Goal: Task Accomplishment & Management: Use online tool/utility

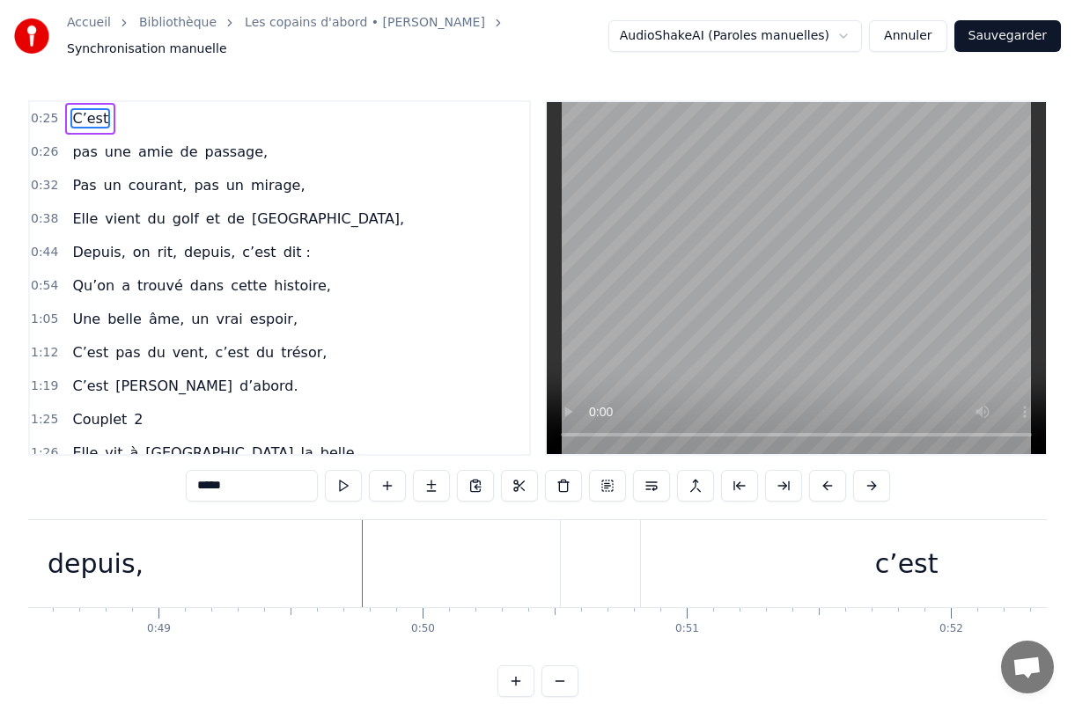
click at [916, 40] on button "Annuler" at bounding box center [907, 36] width 77 height 32
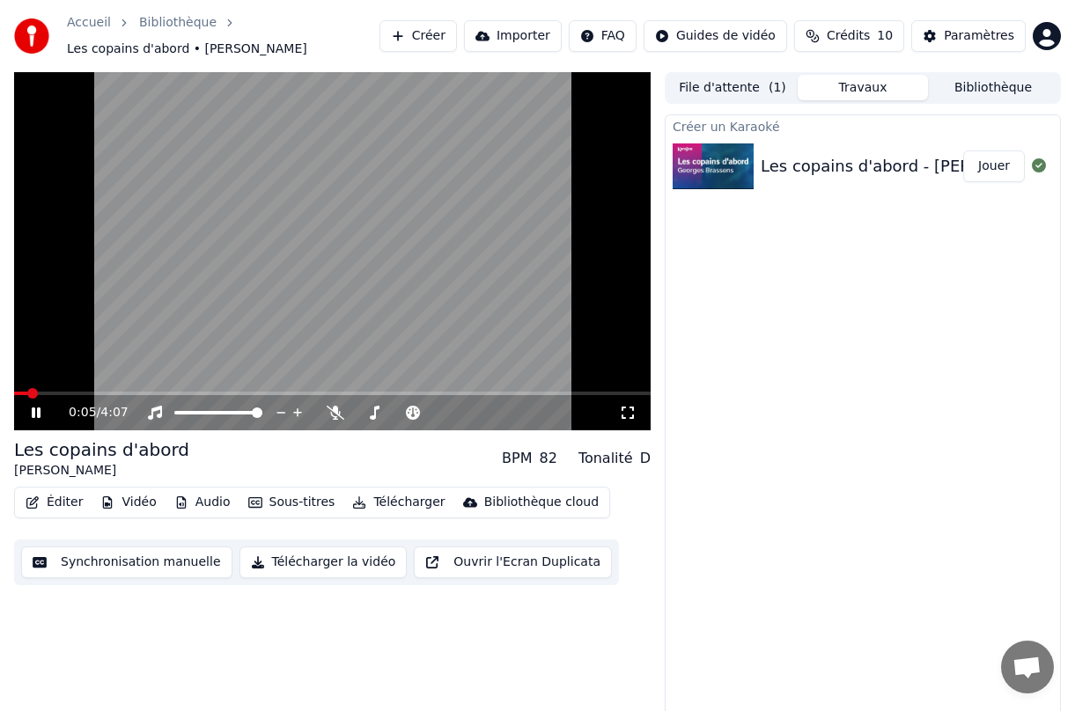
click at [435, 41] on button "Créer" at bounding box center [417, 36] width 77 height 32
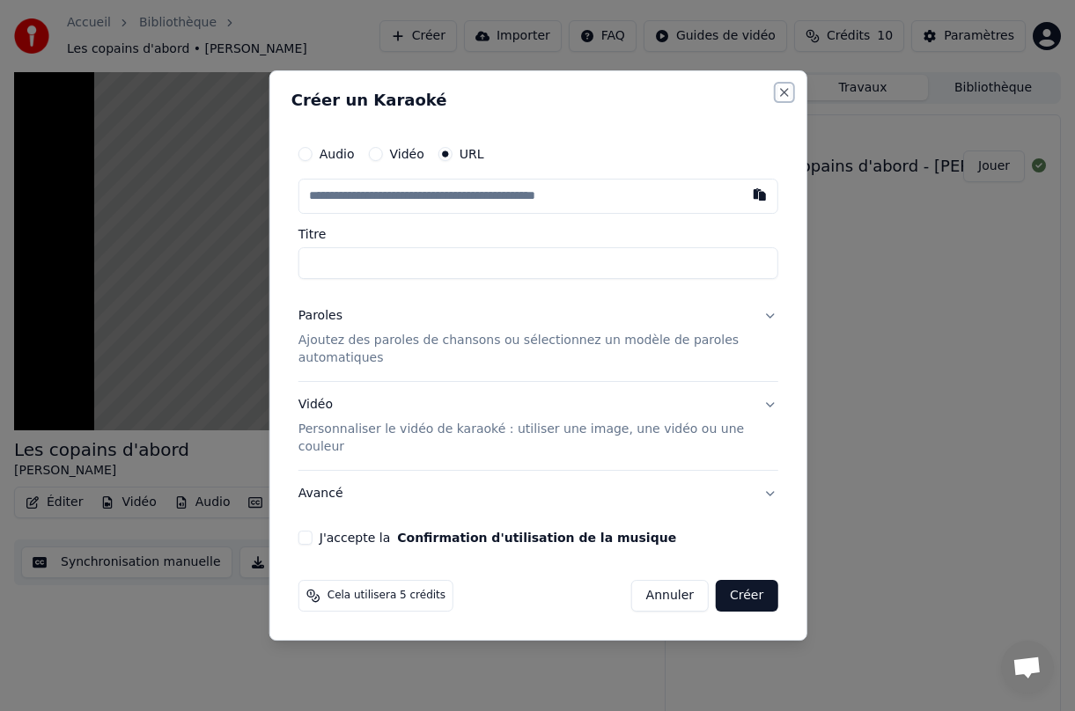
click at [787, 93] on button "Close" at bounding box center [784, 92] width 14 height 14
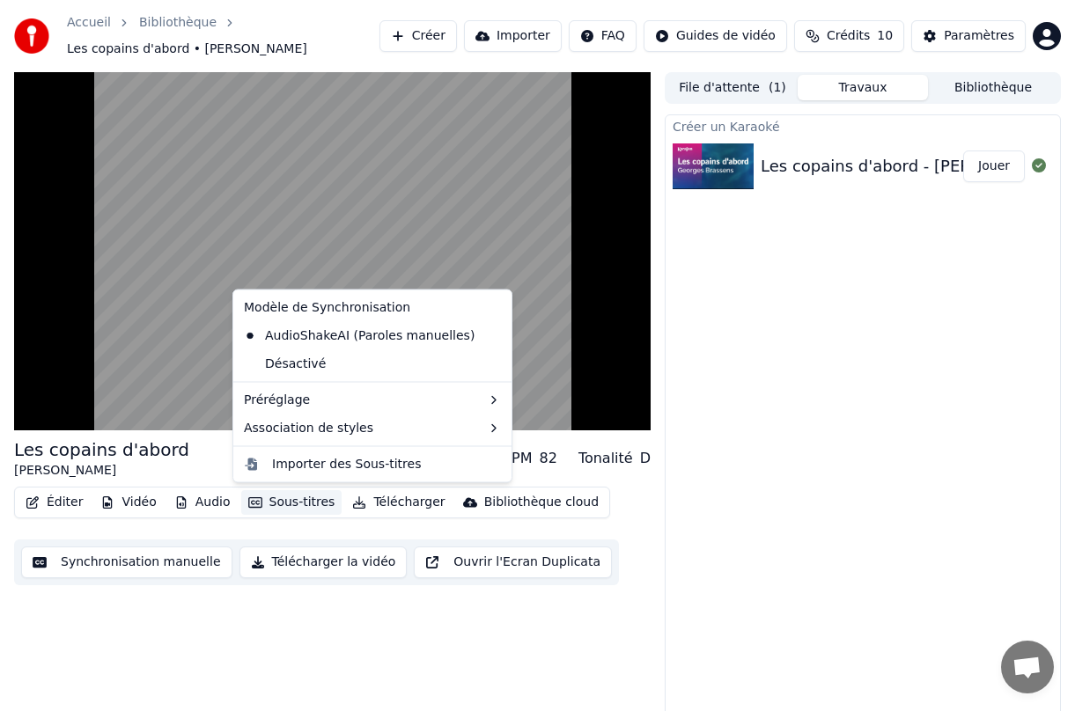
click at [265, 504] on button "Sous-titres" at bounding box center [291, 502] width 101 height 25
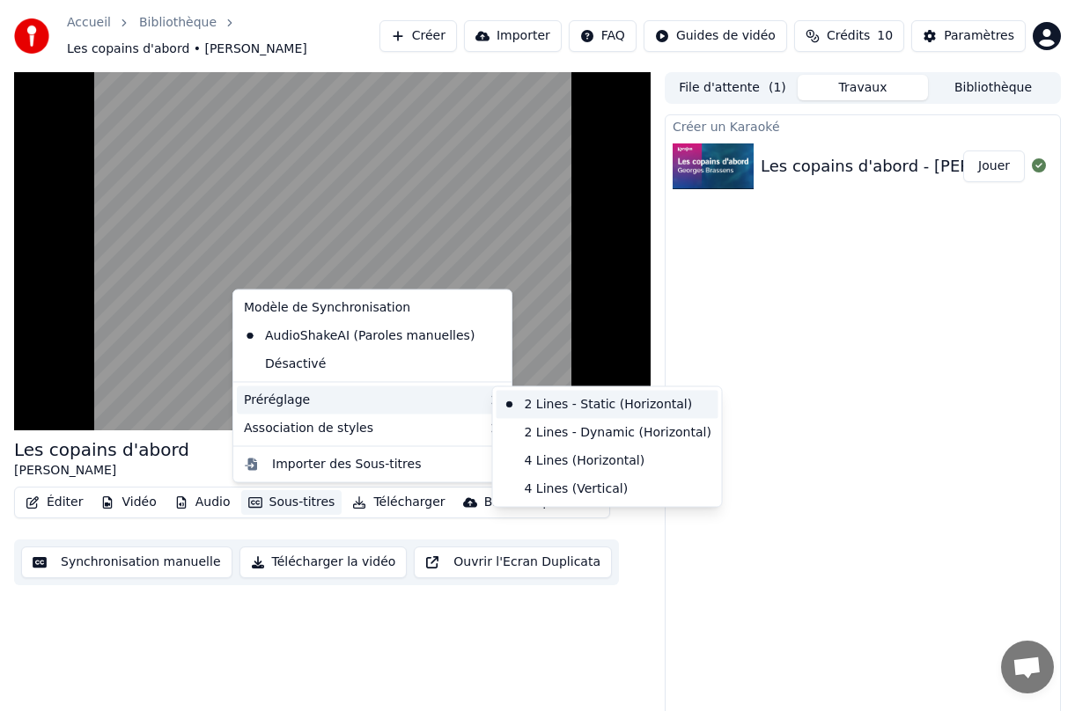
click at [552, 403] on div "2 Lines - Static (Horizontal)" at bounding box center [607, 405] width 222 height 28
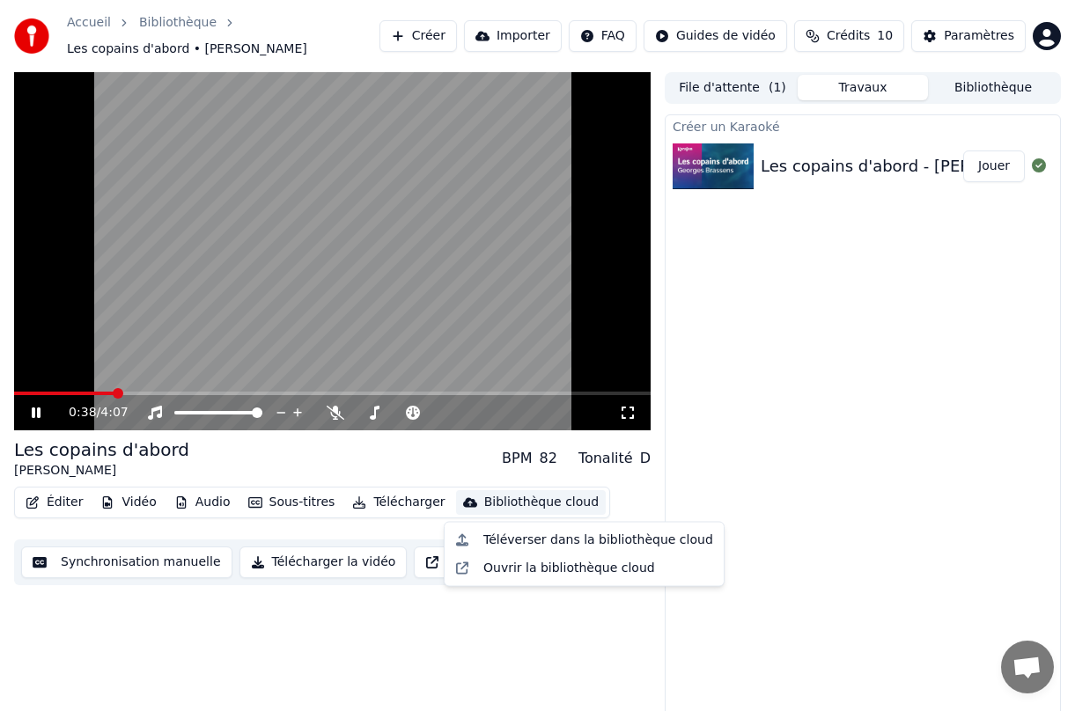
click at [497, 500] on div "Bibliothèque cloud" at bounding box center [541, 503] width 114 height 18
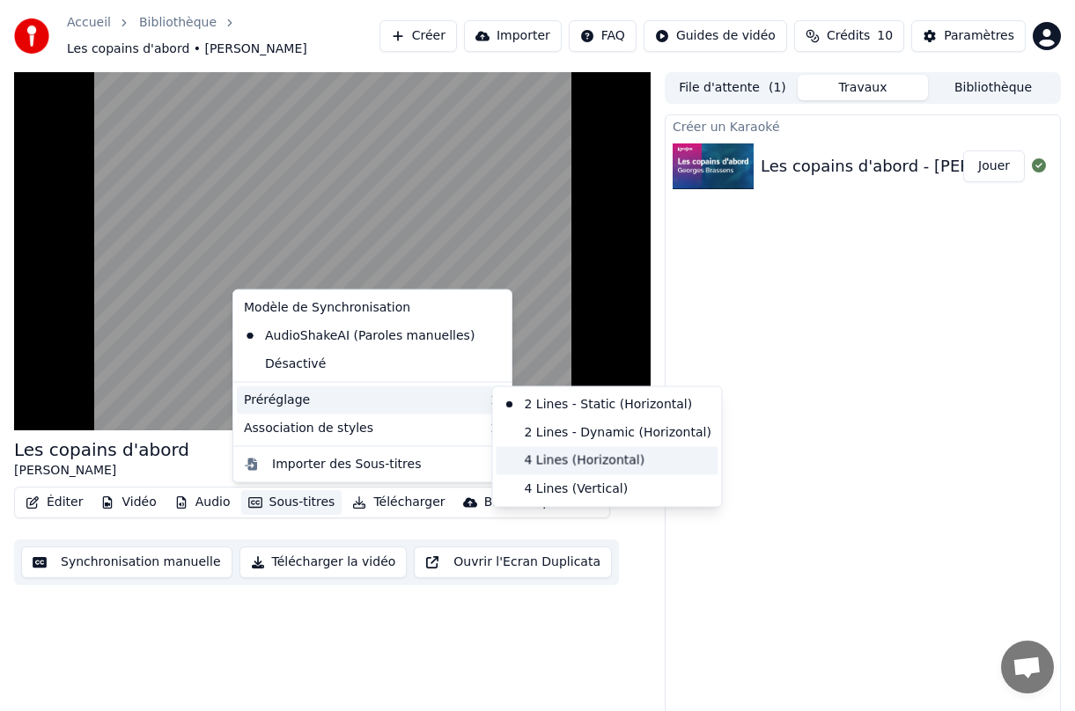
click at [526, 453] on div "4 Lines (Horizontal)" at bounding box center [607, 460] width 222 height 28
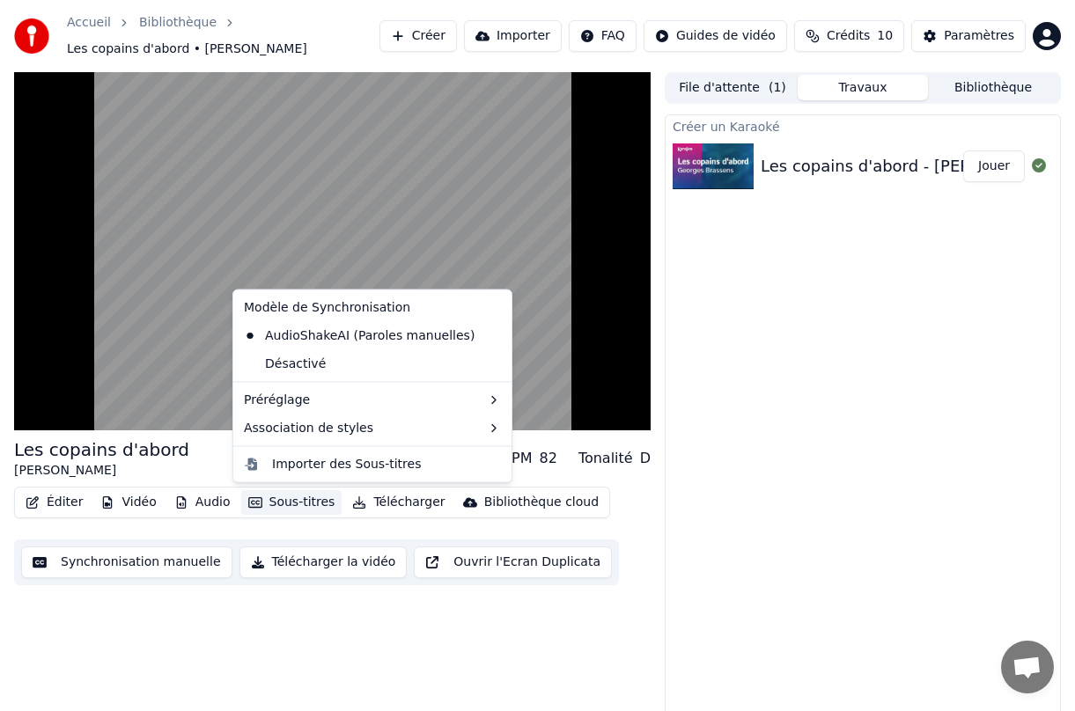
click at [305, 502] on button "Sous-titres" at bounding box center [291, 502] width 101 height 25
click at [312, 365] on div "Désactivé" at bounding box center [372, 363] width 271 height 28
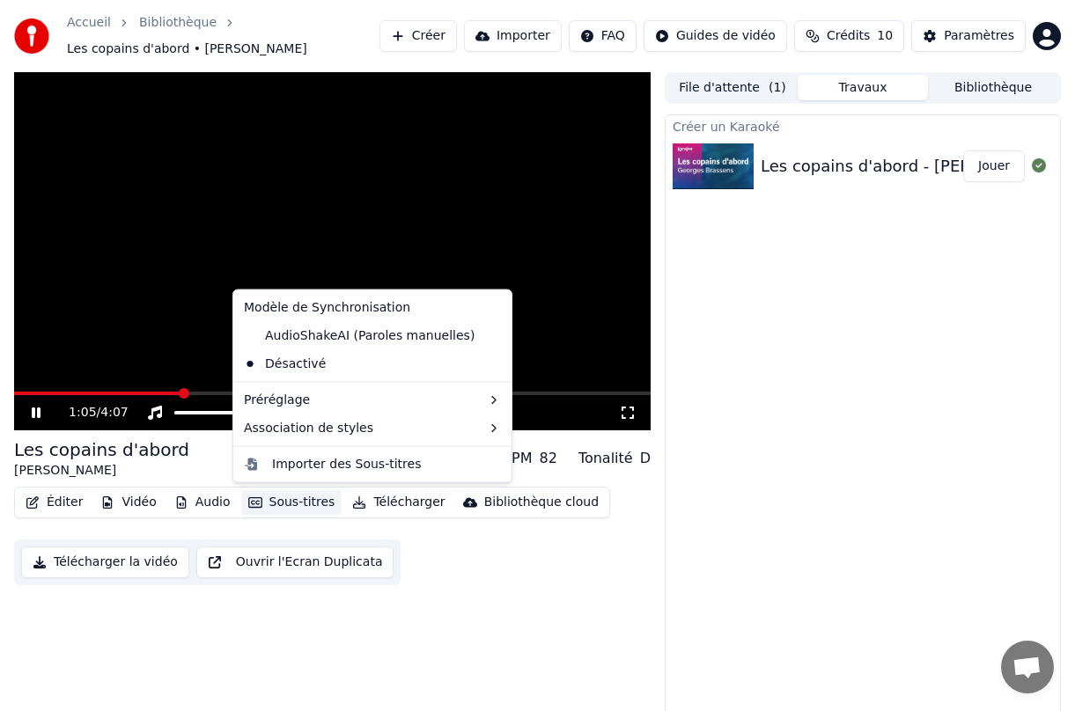
click at [309, 499] on button "Sous-titres" at bounding box center [291, 502] width 101 height 25
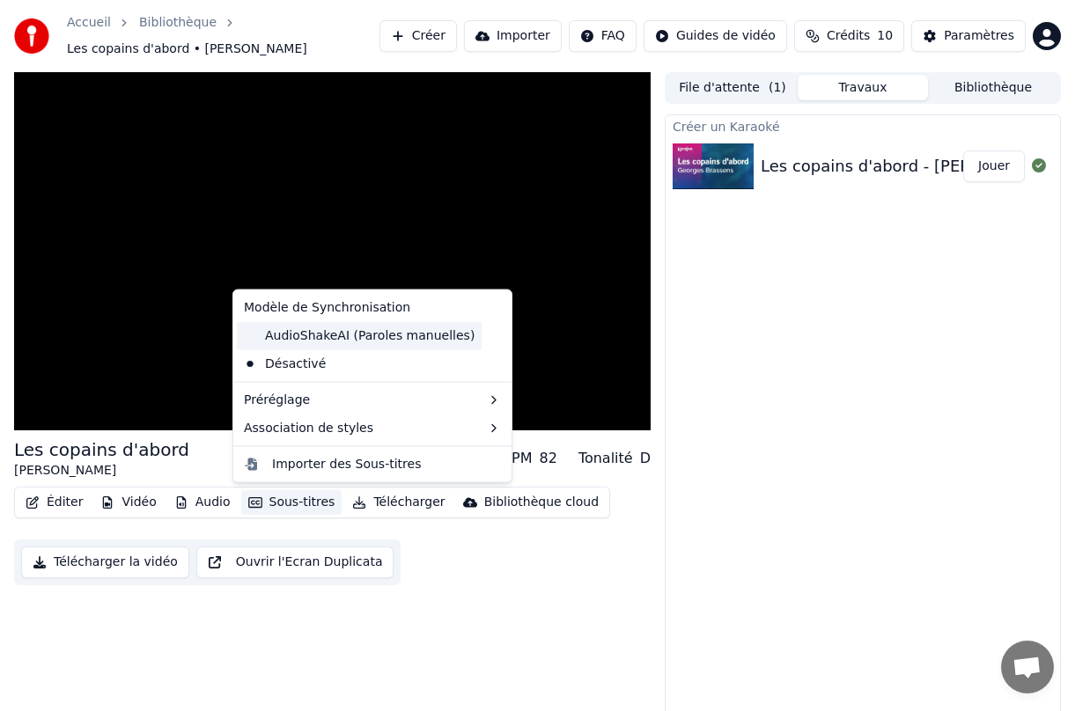
click at [320, 322] on div "AudioShakeAI (Paroles manuelles)" at bounding box center [359, 335] width 245 height 28
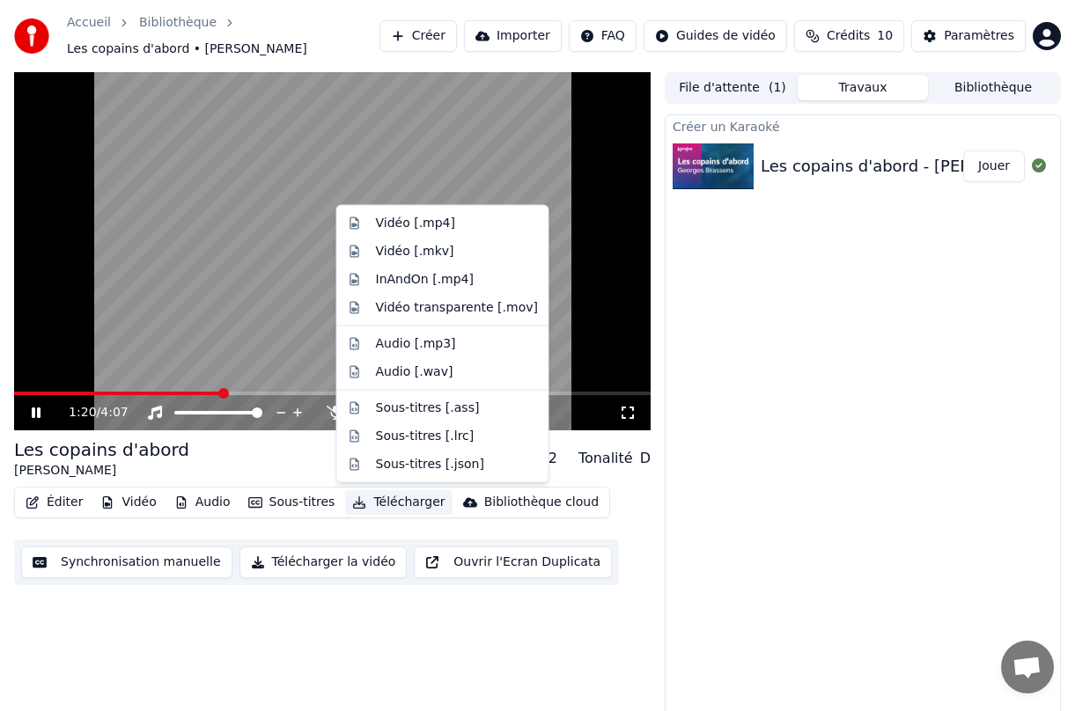
click at [403, 504] on button "Télécharger" at bounding box center [398, 502] width 107 height 25
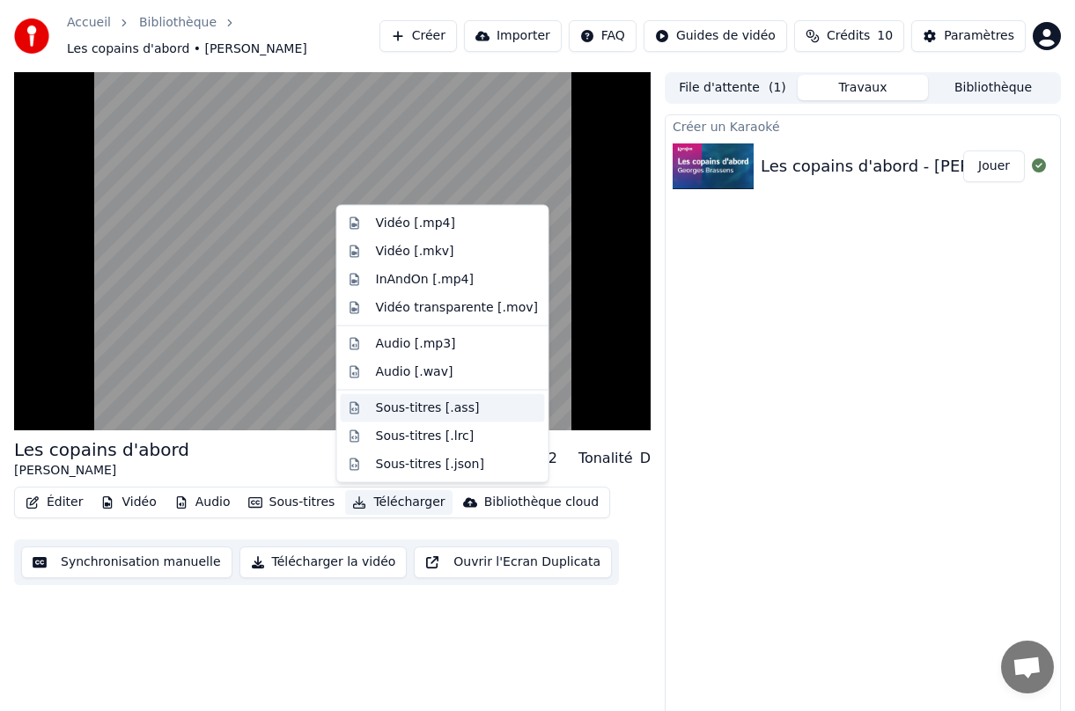
click at [407, 415] on div "Sous-titres [.ass]" at bounding box center [428, 408] width 104 height 18
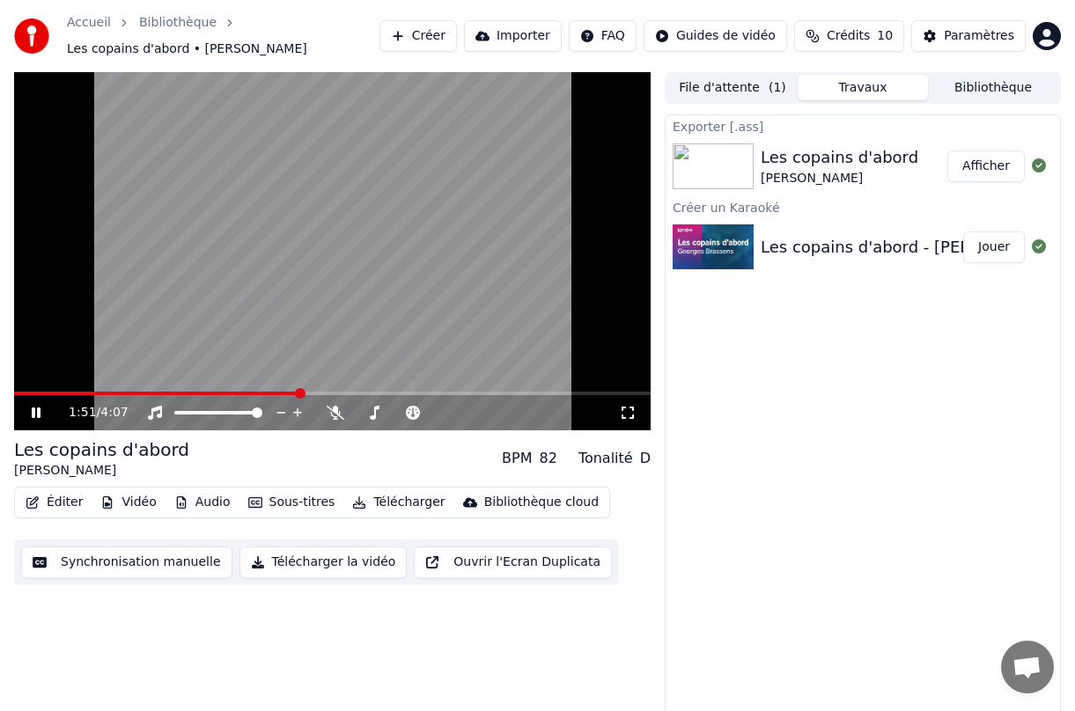
click at [301, 506] on button "Sous-titres" at bounding box center [291, 502] width 101 height 25
click at [728, 413] on div "Exporter [.ass] Les copains d'abord [PERSON_NAME] Afficher Créer un [DEMOGRAPHI…" at bounding box center [863, 416] width 396 height 605
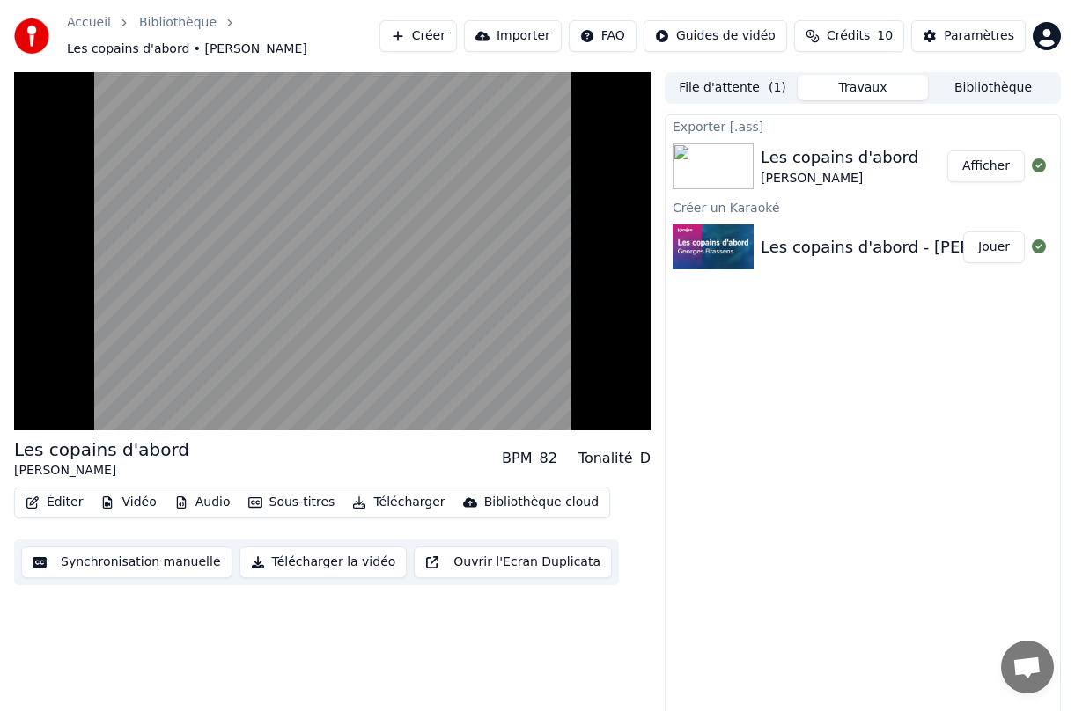
click at [993, 251] on button "Jouer" at bounding box center [994, 248] width 62 height 32
click at [849, 98] on button "Travaux" at bounding box center [863, 88] width 130 height 26
click at [851, 89] on button "Travaux" at bounding box center [863, 88] width 130 height 26
click at [963, 32] on div "Paramètres" at bounding box center [979, 36] width 70 height 18
